Goal: Transaction & Acquisition: Purchase product/service

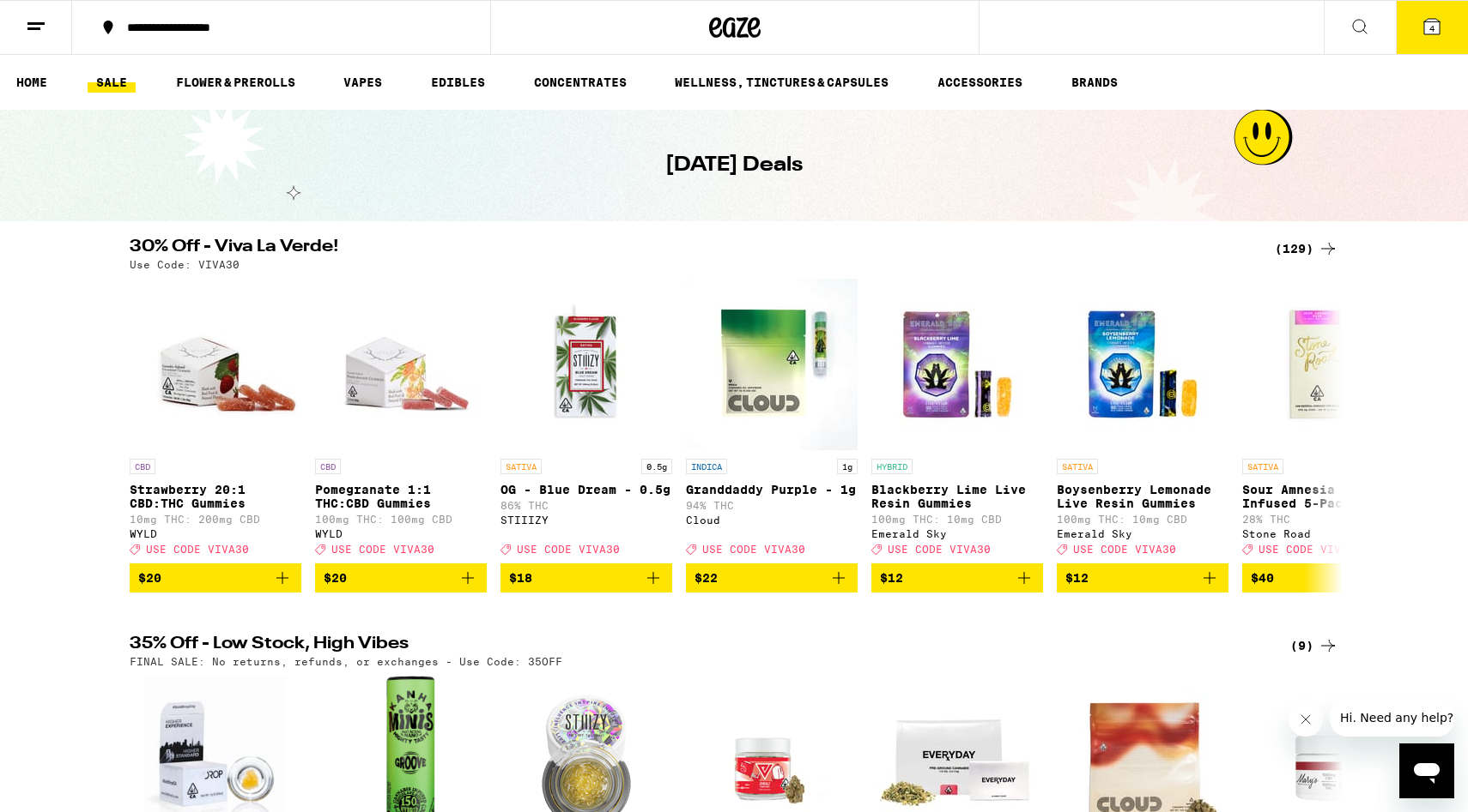
click at [245, 70] on ul "HOME SALE FLOWER & PREROLLS VAPES EDIBLES CONCENTRATES WELLNESS, TINCTURES & CA…" at bounding box center [734, 82] width 1468 height 55
click at [245, 80] on link "FLOWER & PREROLLS" at bounding box center [236, 82] width 136 height 20
click at [263, 81] on link "FLOWER & PREROLLS" at bounding box center [236, 82] width 136 height 20
click at [387, 85] on link "VAPES" at bounding box center [362, 82] width 56 height 20
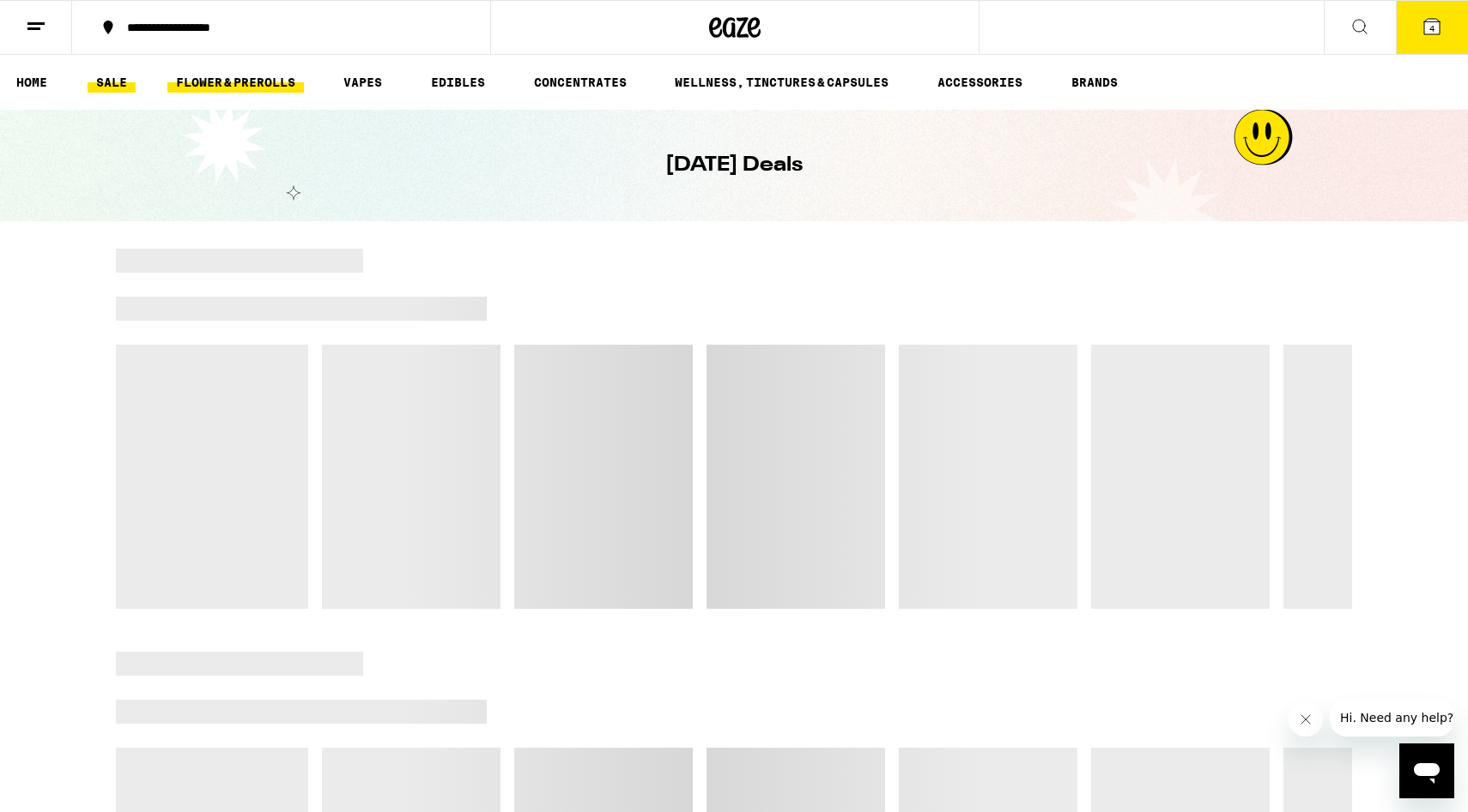
click at [274, 83] on link "FLOWER & PREROLLS" at bounding box center [236, 82] width 136 height 20
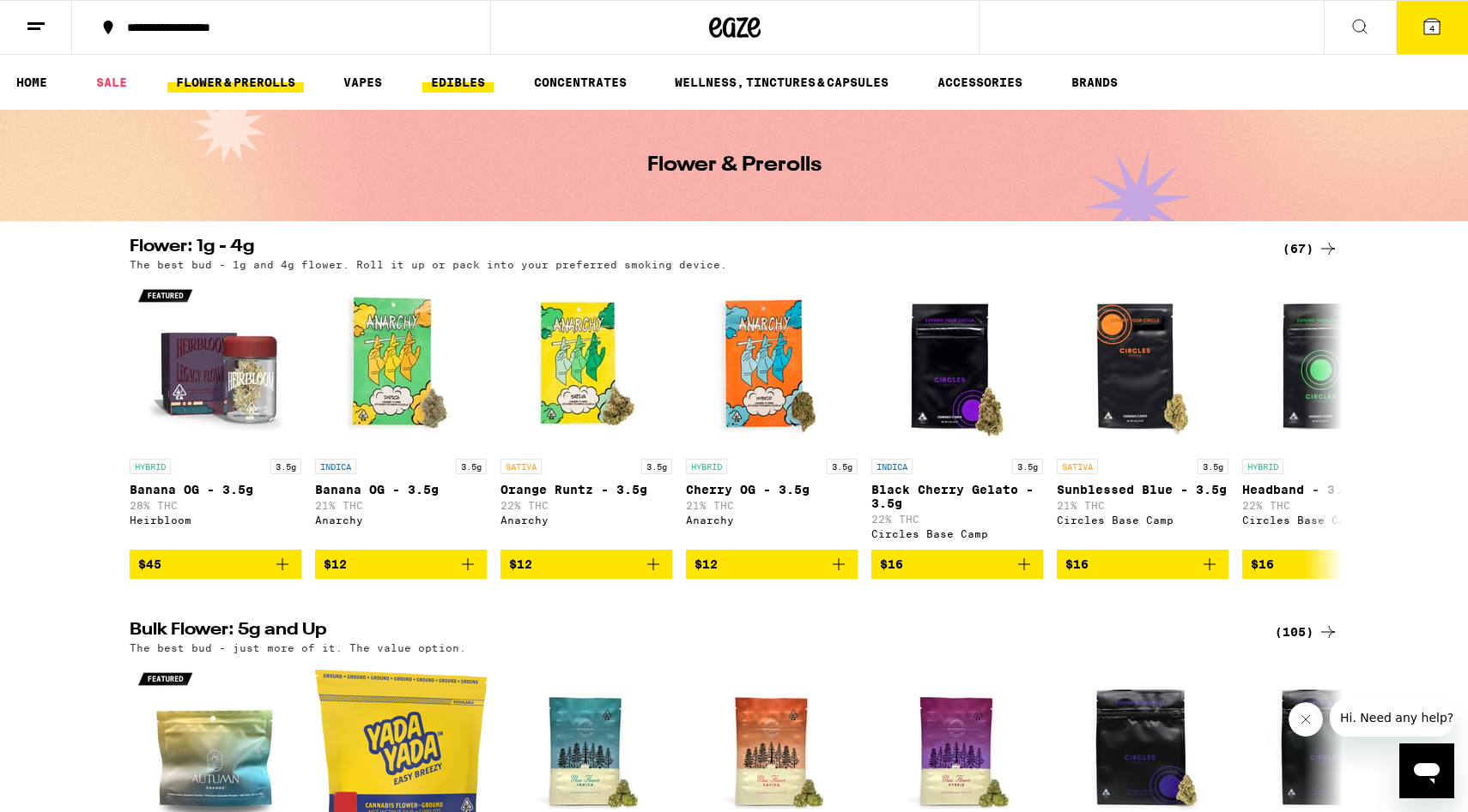
click at [452, 78] on link "EDIBLES" at bounding box center [457, 82] width 71 height 20
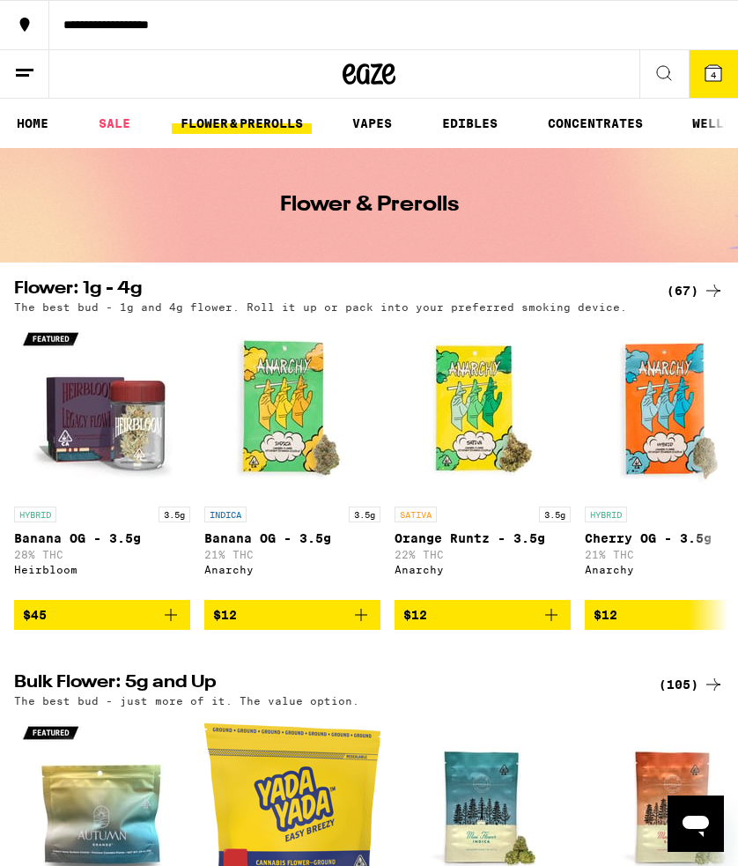
click at [712, 90] on button "4" at bounding box center [713, 74] width 49 height 48
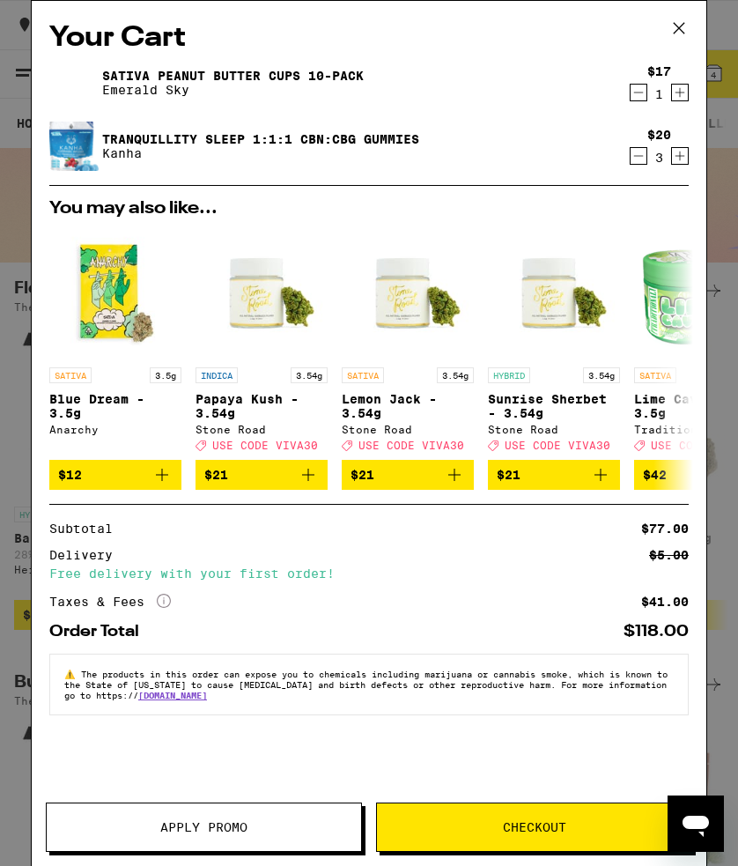
click at [683, 32] on icon at bounding box center [679, 28] width 11 height 11
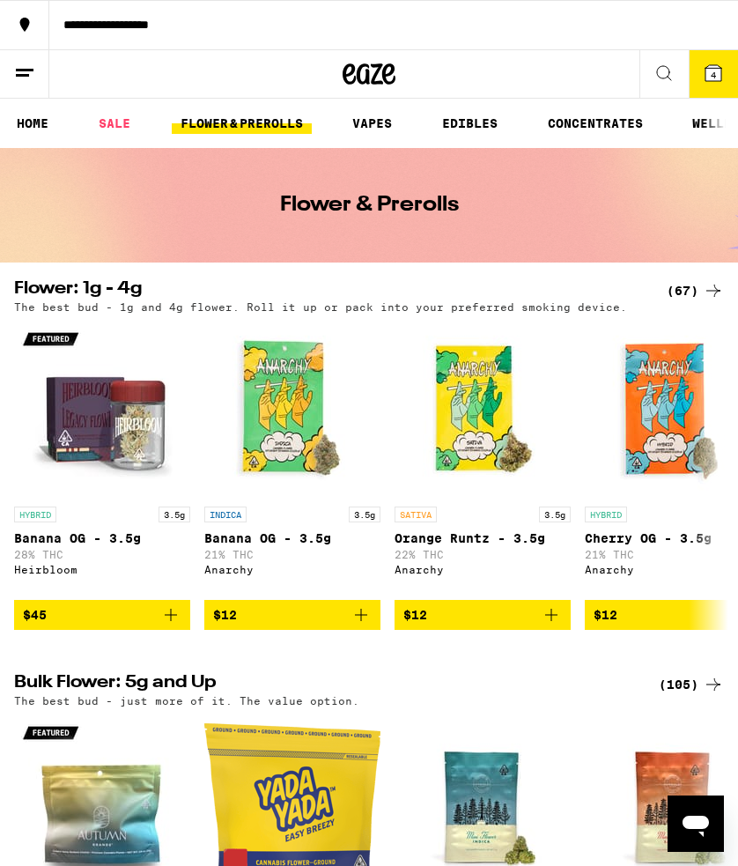
click at [384, 130] on link "VAPES" at bounding box center [372, 123] width 57 height 21
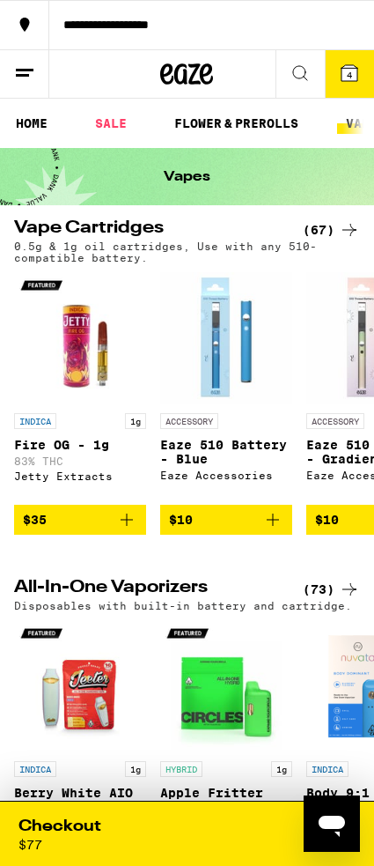
click at [205, 130] on link "FLOWER & PREROLLS" at bounding box center [237, 123] width 142 height 21
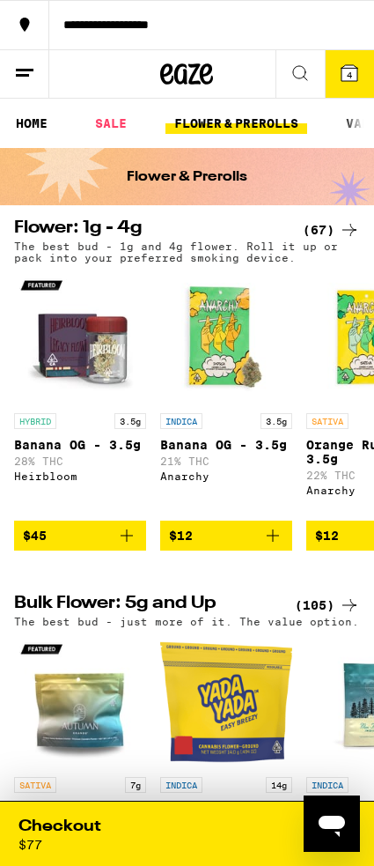
click at [222, 399] on img "Open page for Banana OG - 3.5g from Anarchy" at bounding box center [226, 338] width 132 height 132
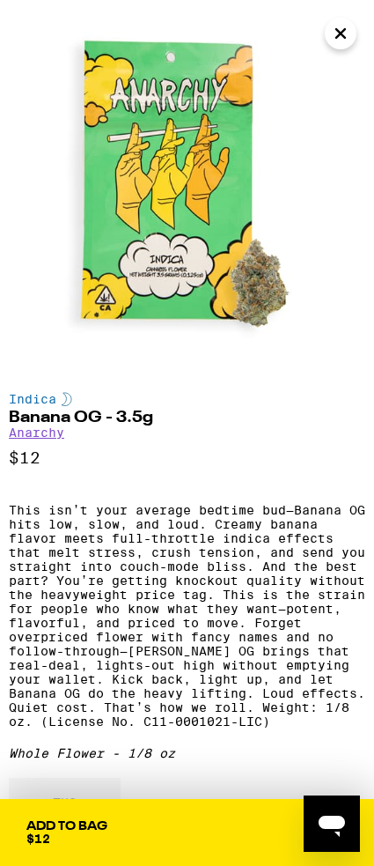
click at [342, 33] on icon "Close" at bounding box center [341, 33] width 9 height 9
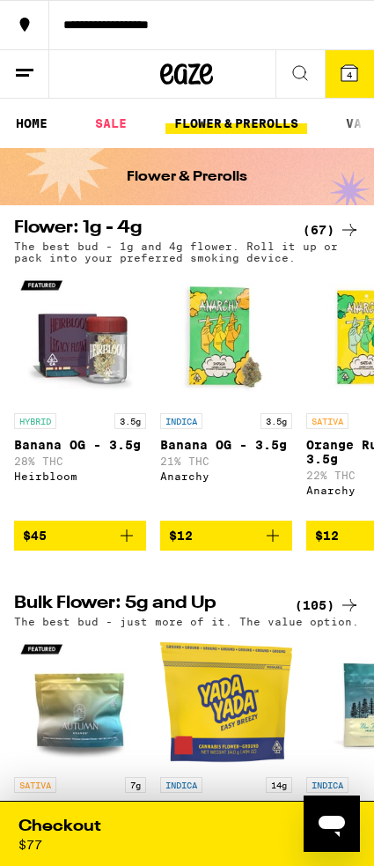
click at [113, 120] on link "SALE" at bounding box center [110, 123] width 49 height 21
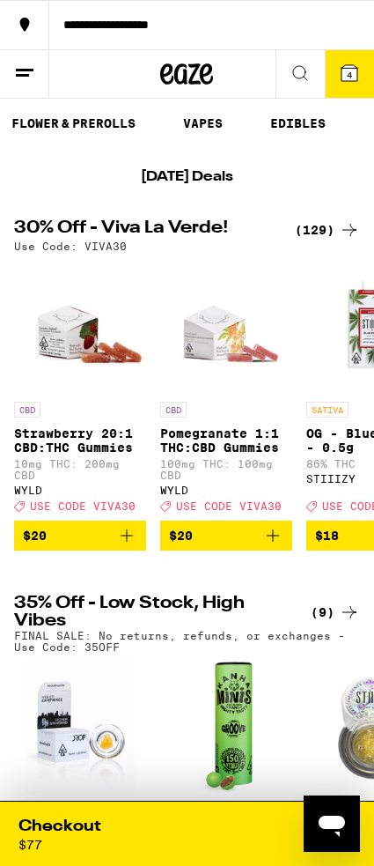
scroll to position [0, 180]
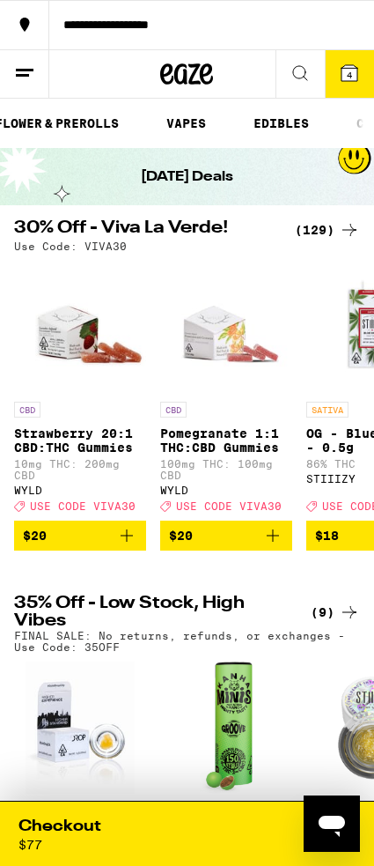
click at [188, 116] on link "VAPES" at bounding box center [186, 123] width 57 height 21
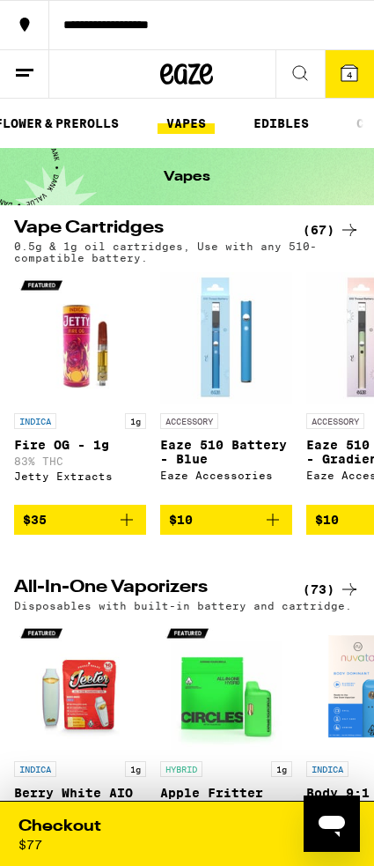
click at [281, 130] on link "EDIBLES" at bounding box center [281, 123] width 73 height 21
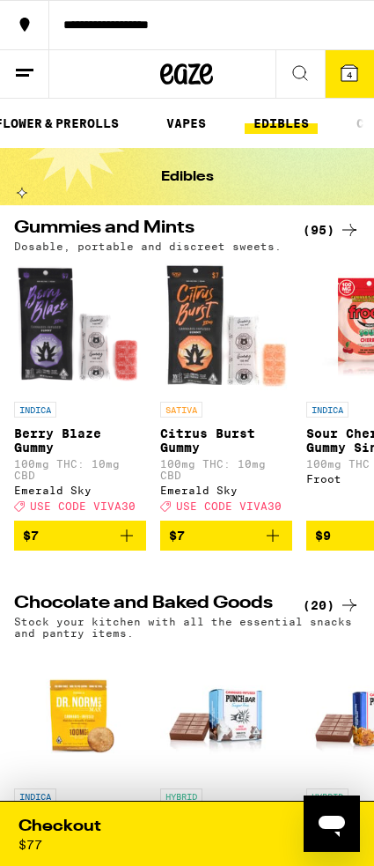
click at [192, 126] on link "VAPES" at bounding box center [186, 123] width 57 height 21
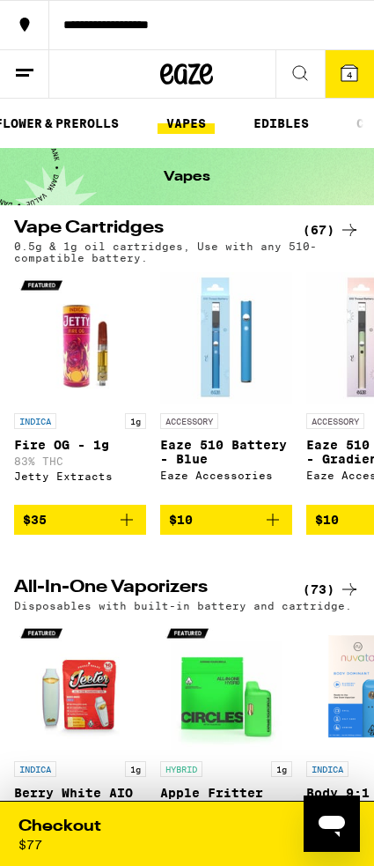
click at [290, 130] on link "EDIBLES" at bounding box center [281, 123] width 73 height 21
